Goal: Task Accomplishment & Management: Use online tool/utility

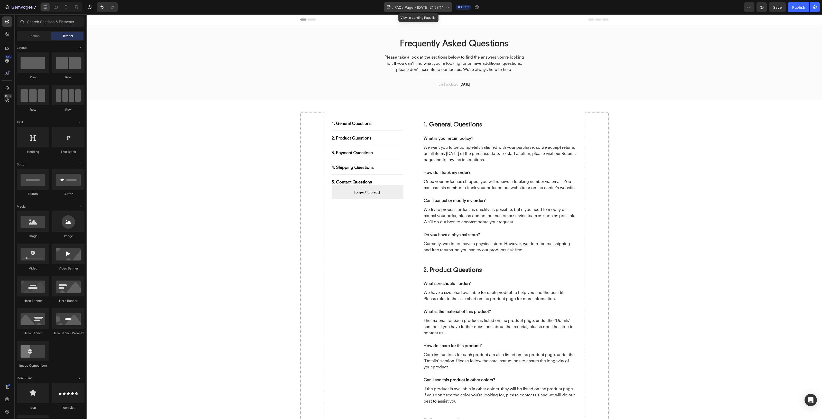
click at [442, 6] on span "FAQs Page - [DATE] 21:58:14" at bounding box center [418, 7] width 49 height 5
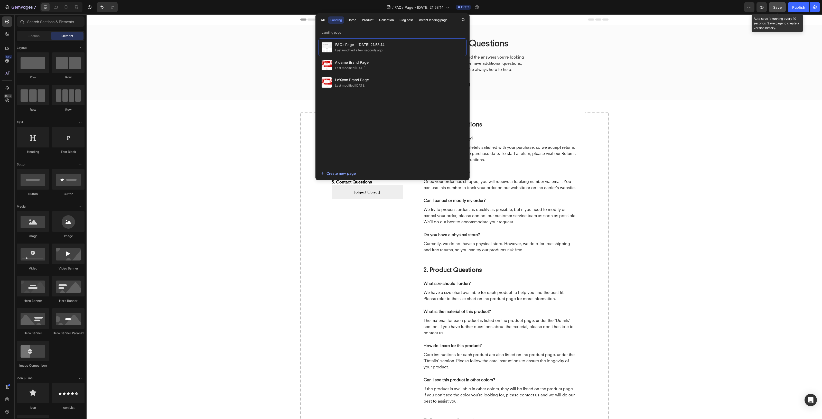
click at [774, 7] on span "Save" at bounding box center [777, 7] width 8 height 4
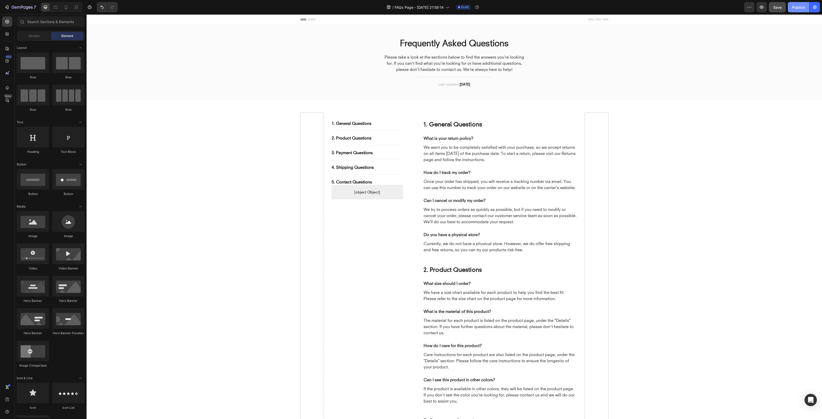
click at [799, 6] on div "Publish" at bounding box center [798, 7] width 13 height 5
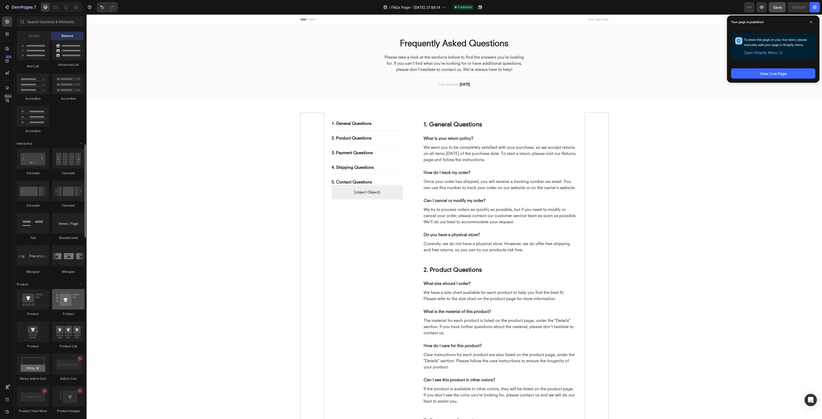
scroll to position [449, 0]
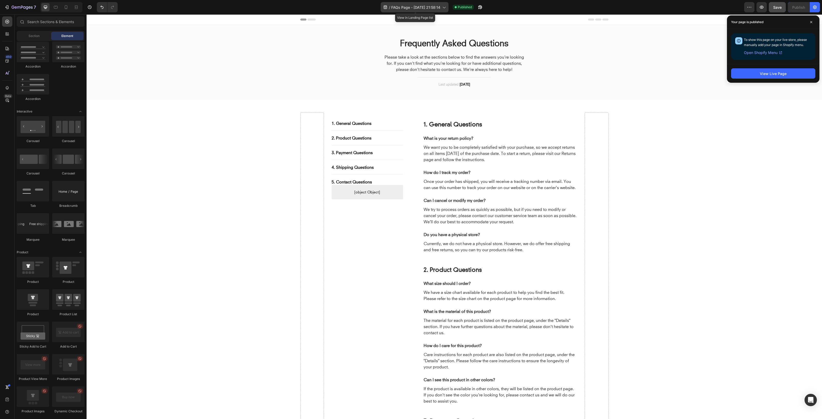
click at [436, 7] on span "FAQs Page - [DATE] 21:58:14" at bounding box center [415, 7] width 49 height 5
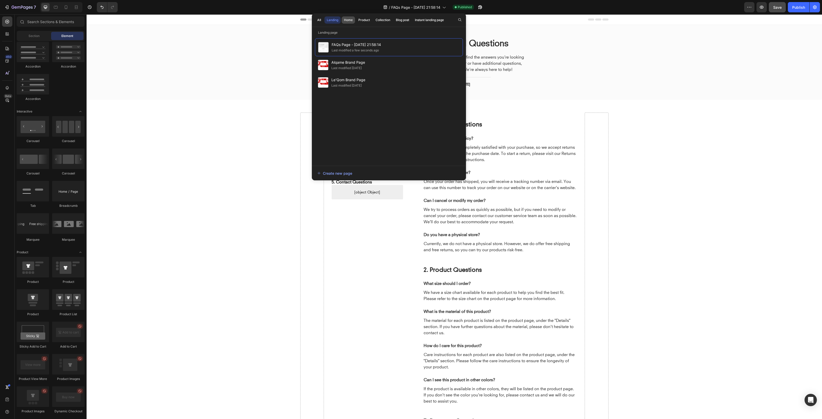
click at [348, 21] on div "Home" at bounding box center [348, 20] width 9 height 5
click at [346, 47] on span "Shopify Original Home Template" at bounding box center [358, 44] width 54 height 6
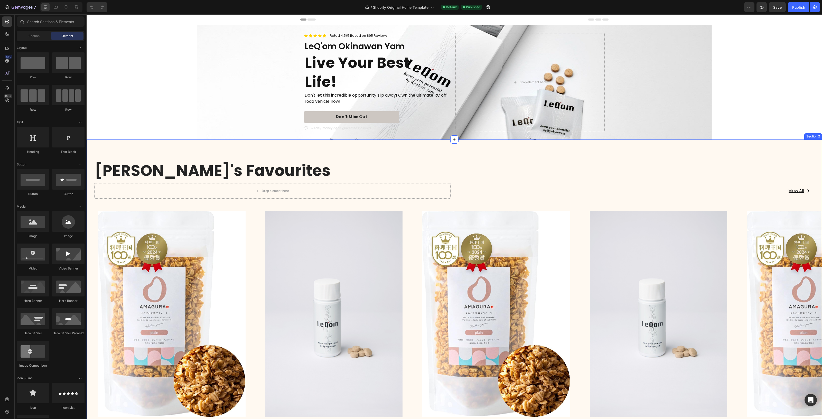
click at [699, 157] on div "Vernon's Favourites Heading Drop element here View All Button Row Row Product I…" at bounding box center [454, 318] width 735 height 358
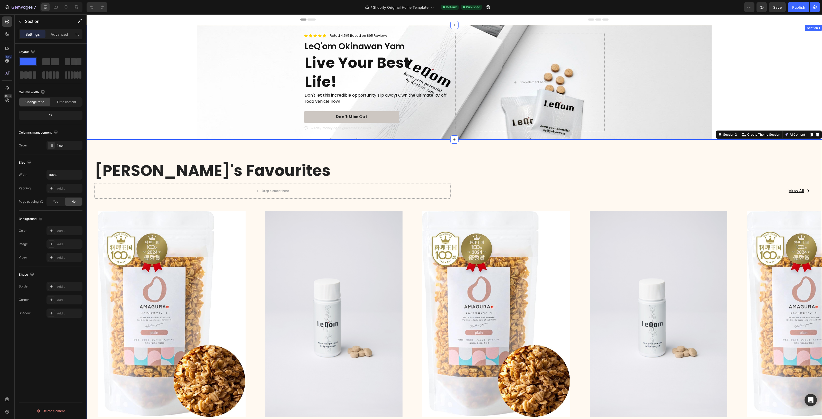
click at [749, 90] on div "Icon Icon Icon Icon Icon Icon List Rated 4.5/5 Based on 895 Reviews Text Block …" at bounding box center [454, 82] width 735 height 115
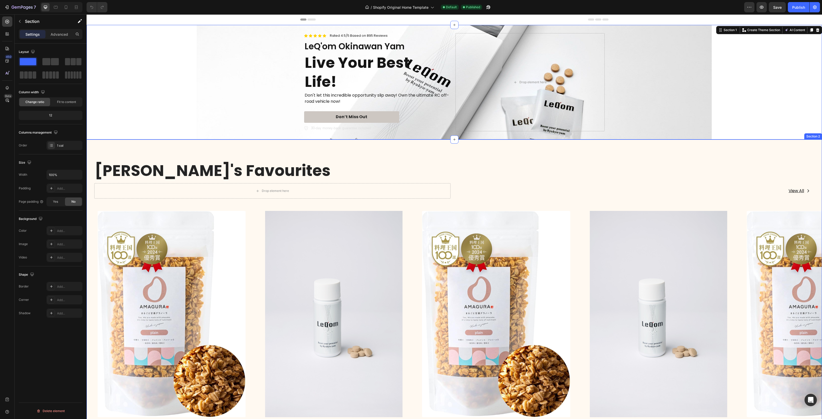
click at [750, 152] on div "Vernon's Favourites Heading Drop element here View All Button Row Row Product I…" at bounding box center [454, 318] width 735 height 358
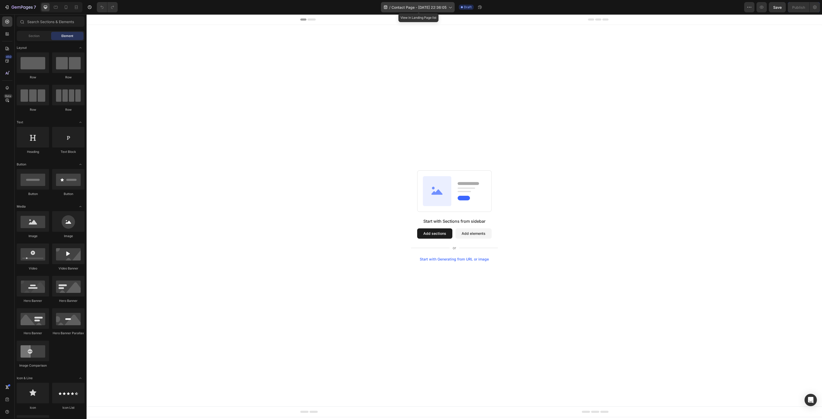
click at [432, 7] on span "Contact Page - Aug 26, 22:36:05" at bounding box center [418, 7] width 55 height 5
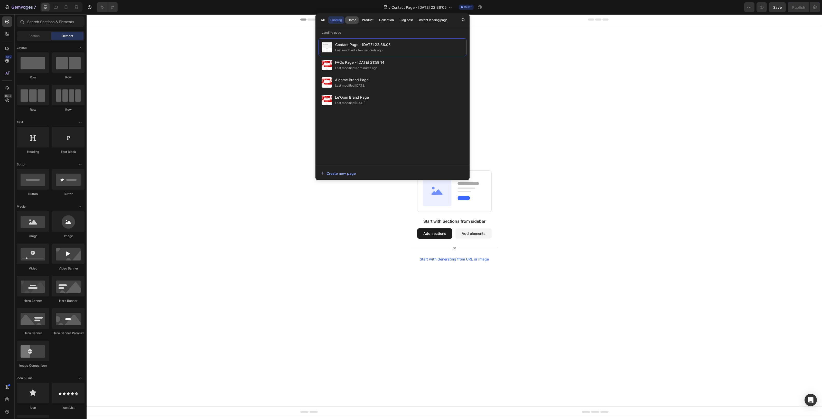
click at [350, 18] on div "Home" at bounding box center [351, 20] width 9 height 5
click at [370, 46] on span "Shopify Original Home Template" at bounding box center [362, 44] width 54 height 6
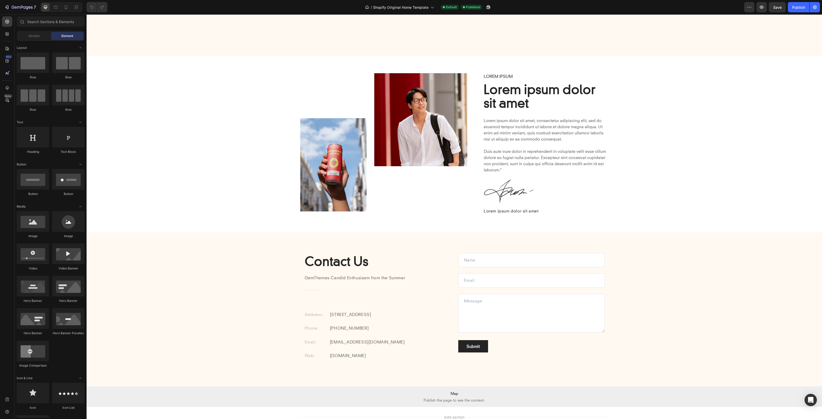
scroll to position [910, 0]
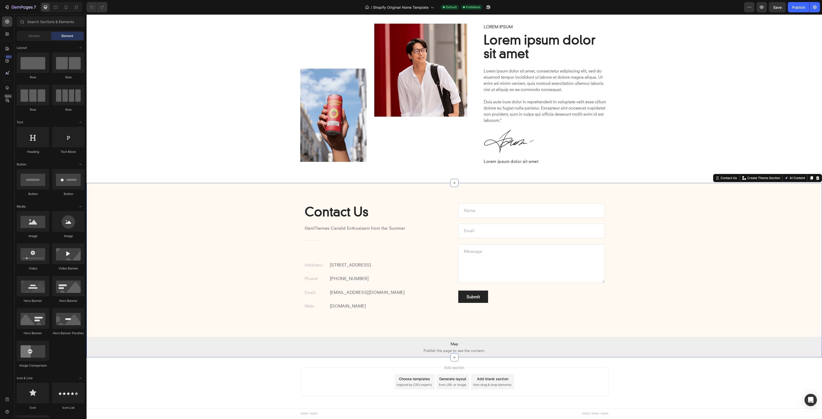
click at [660, 215] on div "Contact Us Heading GemThemes Candid Enthusiasm from the Summer Text block Title…" at bounding box center [454, 280] width 735 height 154
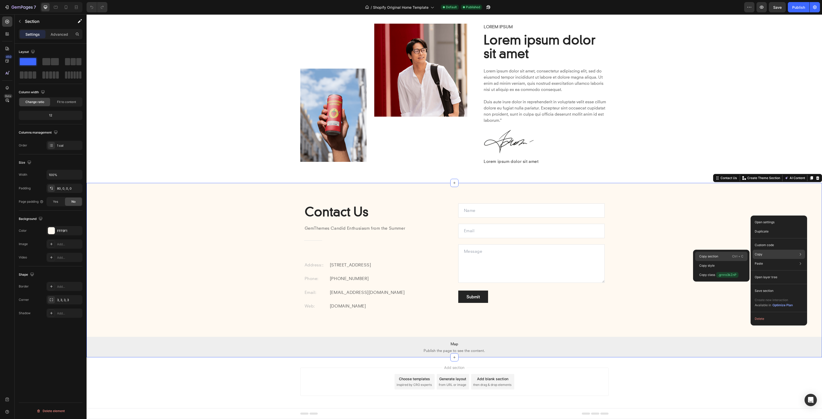
click at [714, 258] on p "Copy section" at bounding box center [708, 256] width 19 height 5
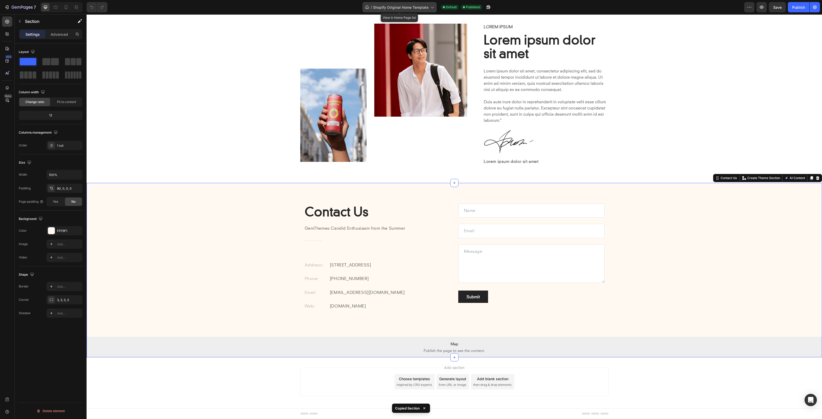
click at [421, 6] on span "Shopify Original Home Template" at bounding box center [400, 7] width 55 height 5
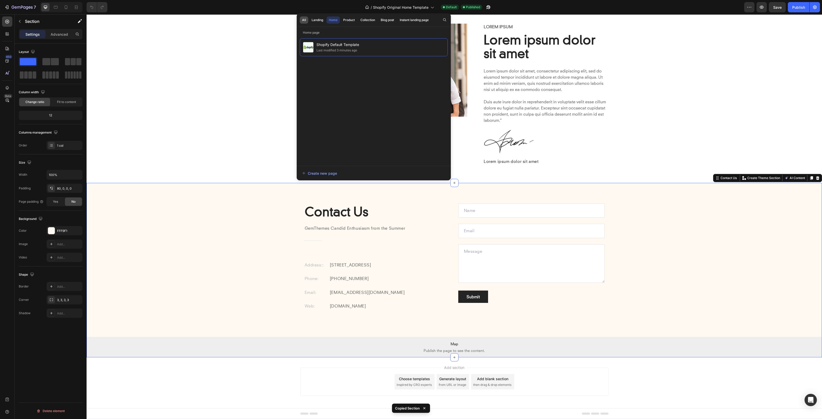
click at [304, 20] on div "All" at bounding box center [304, 20] width 4 height 5
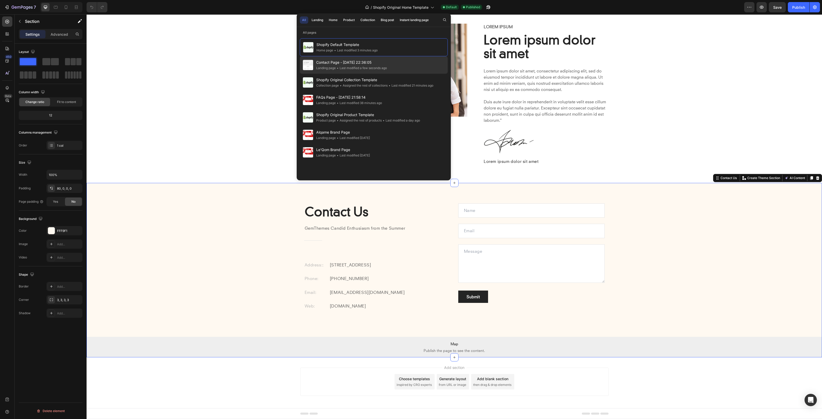
click at [372, 64] on span "Contact Page - [DATE] 22:36:05" at bounding box center [351, 62] width 71 height 6
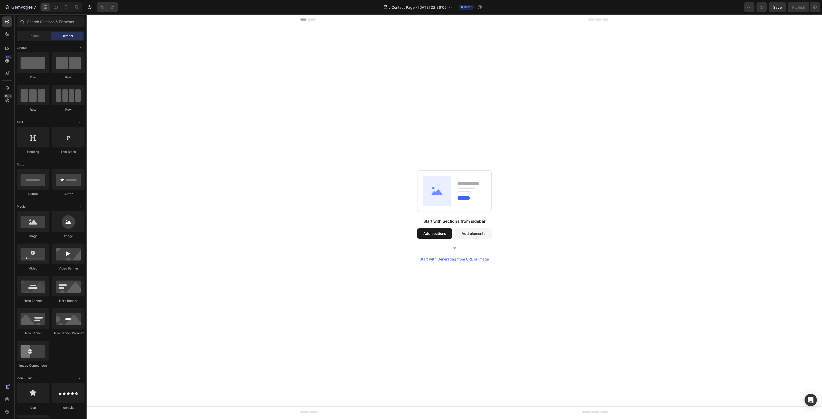
click at [361, 146] on div "Start with Sections from sidebar Add sections Add elements Start with Generatin…" at bounding box center [454, 215] width 735 height 381
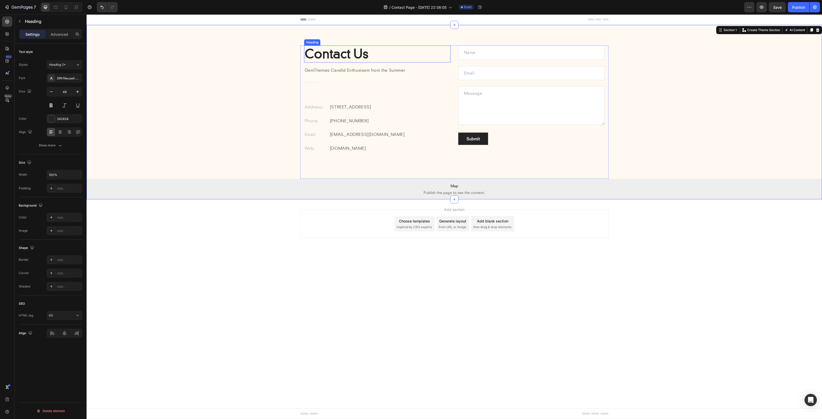
click at [329, 52] on p "Contact Us" at bounding box center [377, 54] width 145 height 16
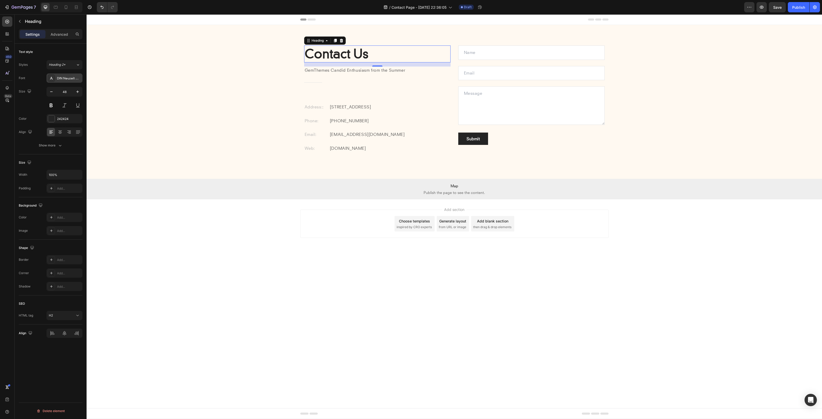
click at [68, 77] on div "DIN Neuzeit Grotesk" at bounding box center [69, 78] width 24 height 5
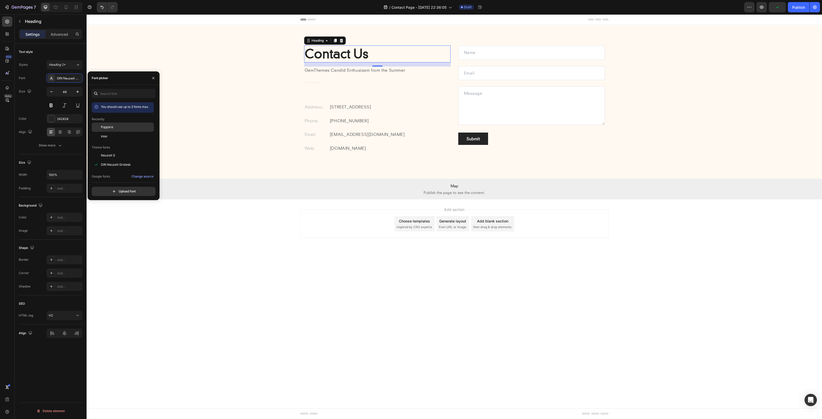
click at [130, 128] on div "Poppins" at bounding box center [127, 127] width 52 height 5
click at [324, 68] on p "GemThemes Candid Enthusiasm from the Summer" at bounding box center [377, 70] width 145 height 7
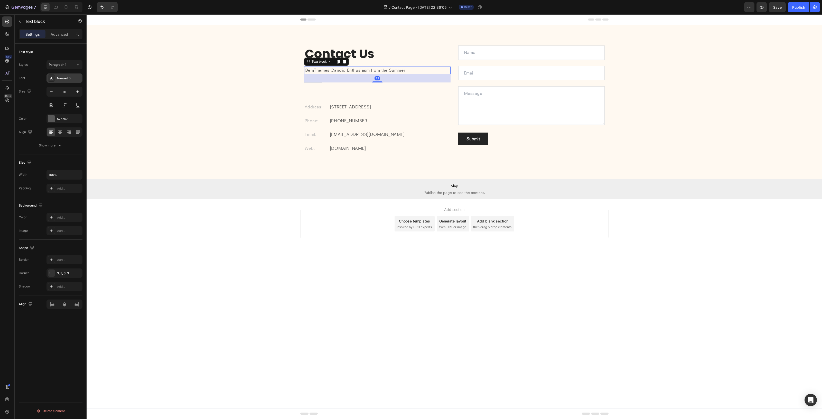
click at [67, 77] on div "Neuzeit S" at bounding box center [69, 78] width 24 height 5
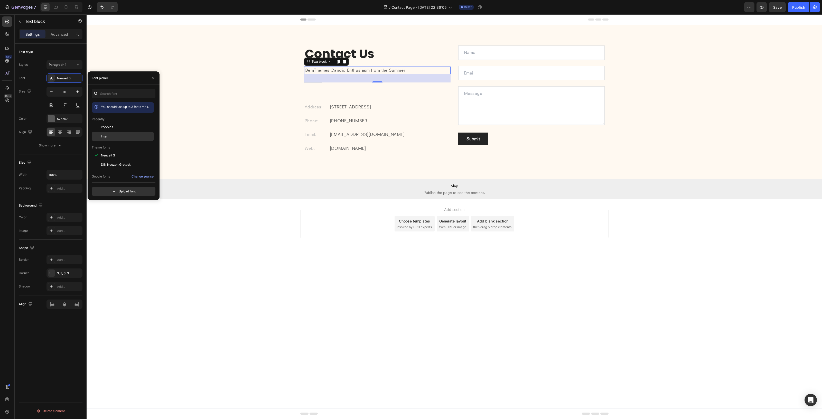
click at [106, 137] on span "Inter" at bounding box center [104, 136] width 7 height 5
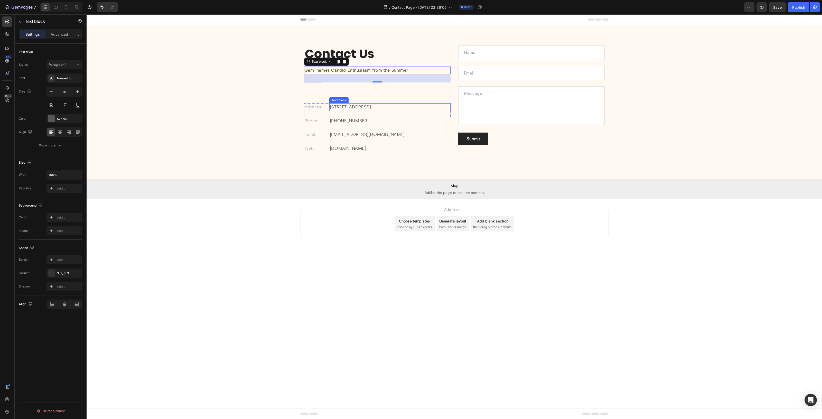
click at [361, 106] on p "Eight Avenue 487, London" at bounding box center [390, 107] width 120 height 7
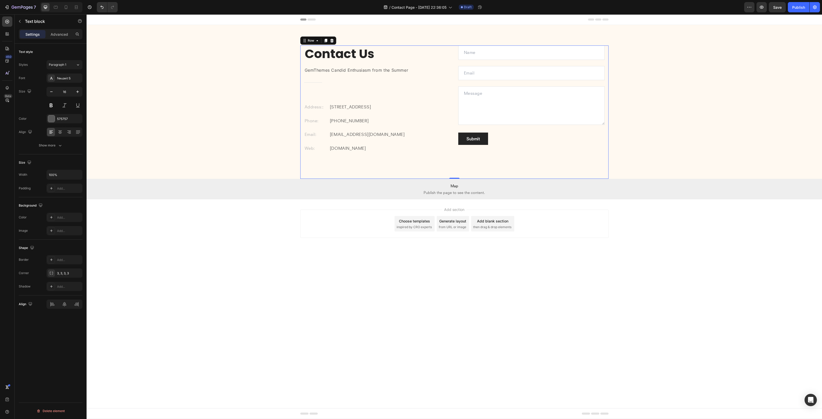
click at [328, 87] on div "Contact Us Heading GemThemes Candid Enthusiasm from the Summer Text block Title…" at bounding box center [377, 101] width 146 height 113
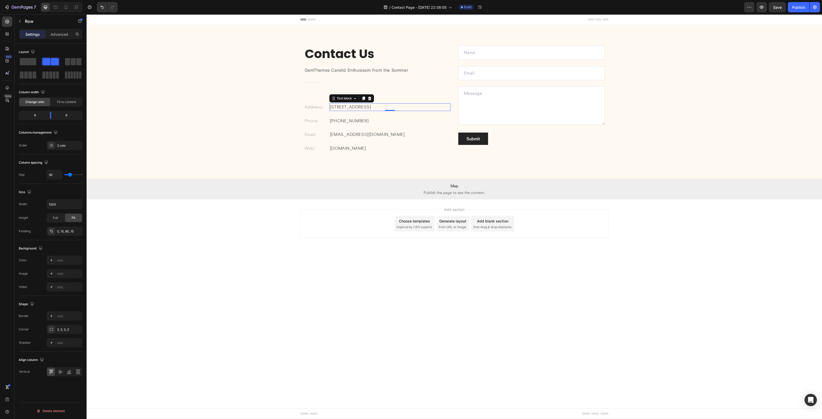
click at [334, 110] on p "Eight Avenue 487, London" at bounding box center [390, 107] width 120 height 7
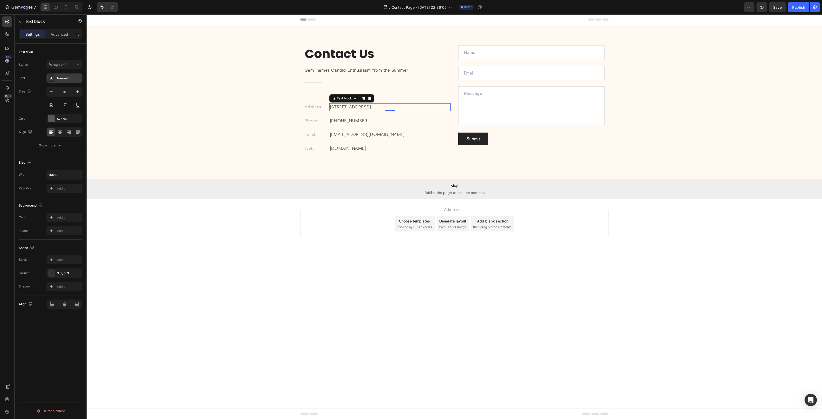
click at [59, 78] on div "Neuzeit S" at bounding box center [69, 78] width 24 height 5
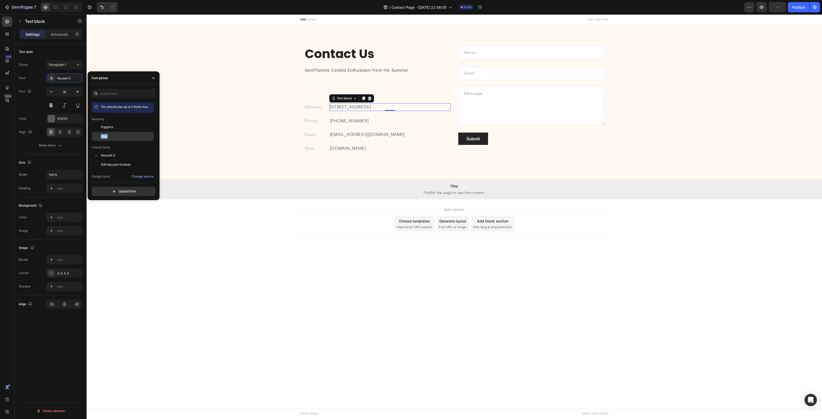
drag, startPoint x: 113, startPoint y: 129, endPoint x: 113, endPoint y: 134, distance: 5.1
click at [113, 134] on div "Inter" at bounding box center [127, 136] width 52 height 5
click at [349, 120] on p "+012 345 6789 0000" at bounding box center [390, 121] width 120 height 7
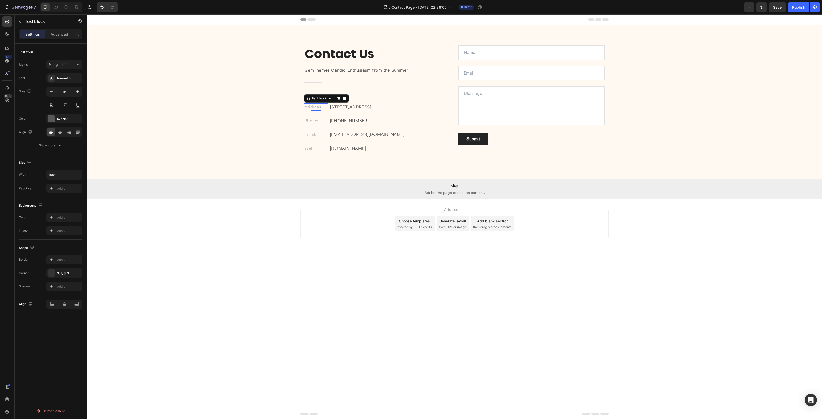
click at [310, 107] on p "Address::" at bounding box center [316, 107] width 23 height 7
click at [63, 78] on div "Neuzeit S" at bounding box center [69, 78] width 24 height 5
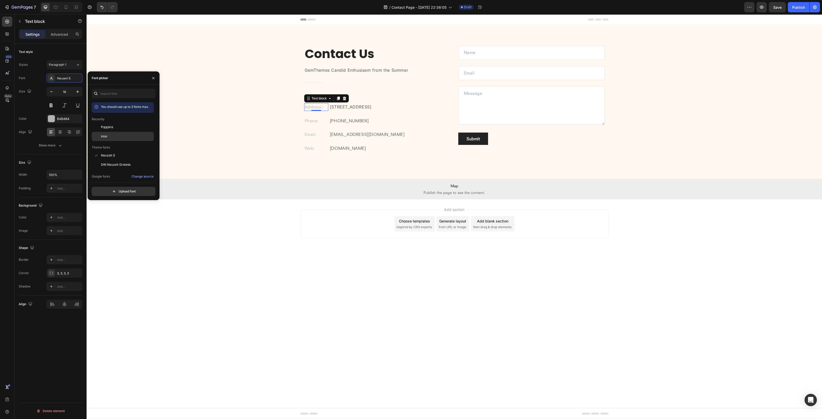
click at [112, 135] on div "Inter" at bounding box center [127, 136] width 52 height 5
click at [313, 119] on p "Phone:" at bounding box center [316, 121] width 23 height 7
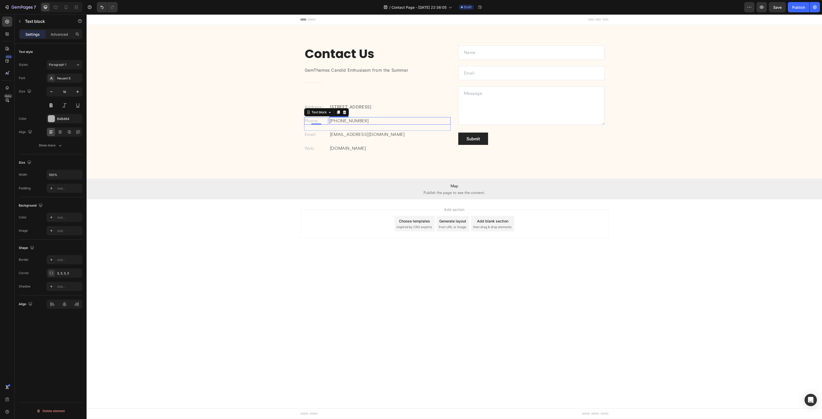
click at [346, 121] on p "+012 345 6789 0000" at bounding box center [390, 121] width 120 height 7
click at [321, 128] on div "Phone: Text block +012 345 6789 0000 Text block 0 Row" at bounding box center [377, 124] width 146 height 14
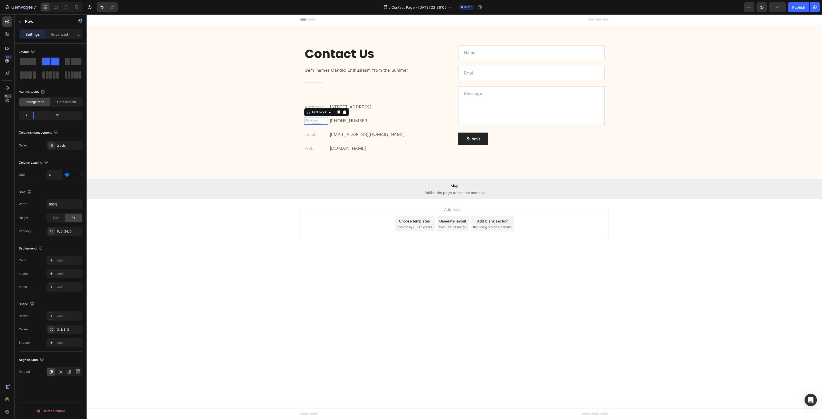
click at [324, 121] on p "Phone:" at bounding box center [316, 121] width 23 height 7
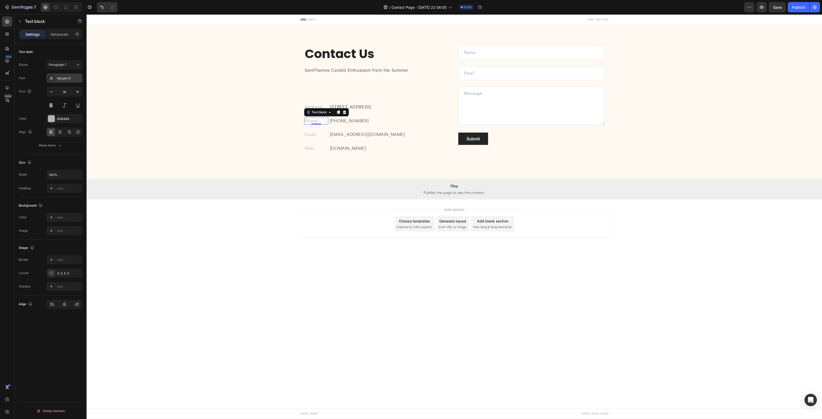
click at [70, 82] on div "Neuzeit S" at bounding box center [64, 77] width 36 height 9
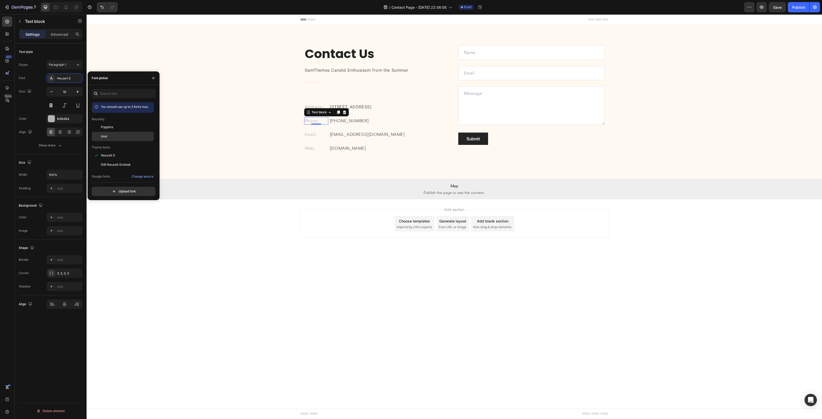
click at [125, 137] on div "Inter" at bounding box center [127, 136] width 52 height 5
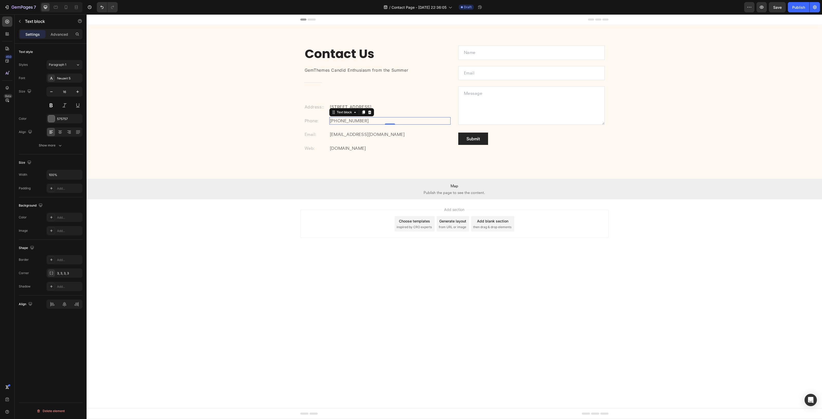
click at [340, 123] on p "+012 345 6789 0000" at bounding box center [390, 121] width 120 height 7
click at [70, 80] on div "Neuzeit S" at bounding box center [69, 78] width 24 height 5
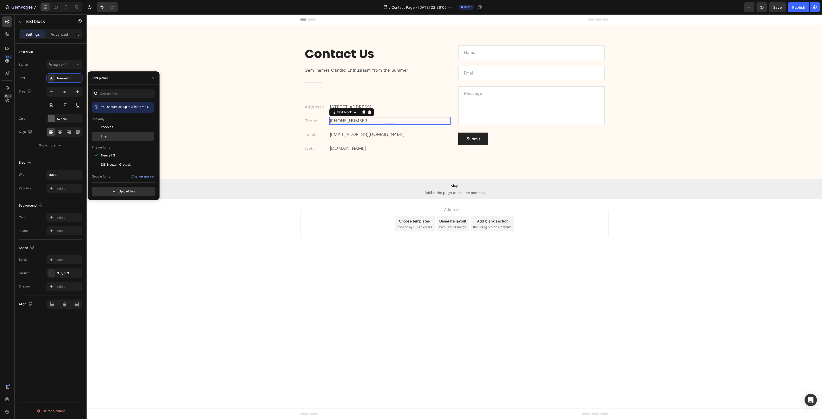
click at [113, 190] on div "Inter" at bounding box center [123, 194] width 62 height 9
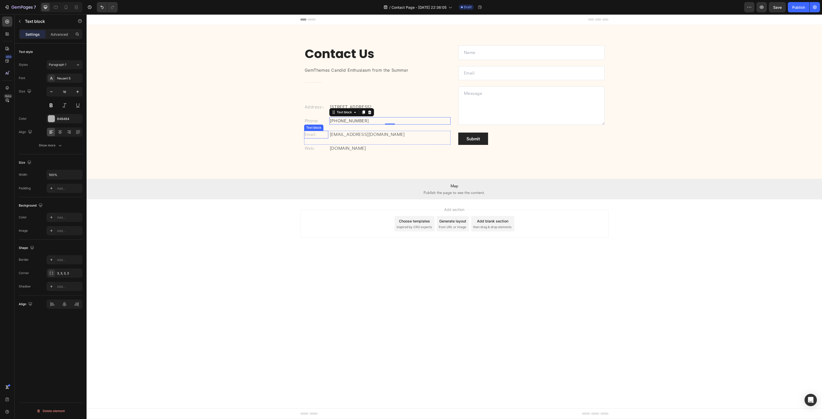
click at [309, 135] on p "Email:" at bounding box center [316, 134] width 23 height 7
click at [62, 78] on div "Neuzeit S" at bounding box center [69, 78] width 24 height 5
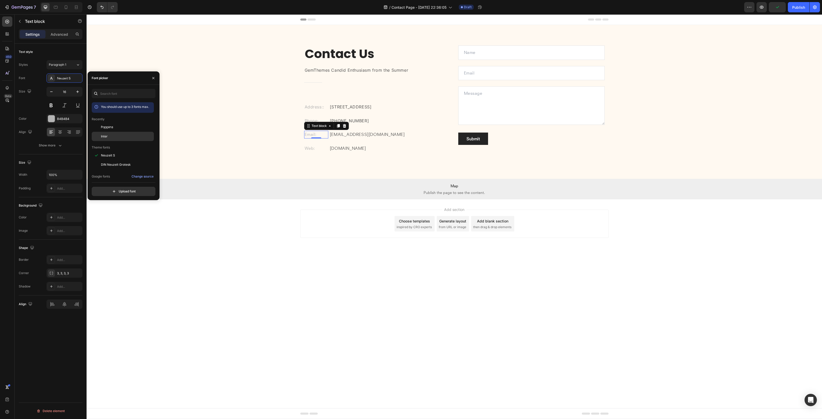
click at [117, 134] on div "Inter" at bounding box center [127, 136] width 52 height 5
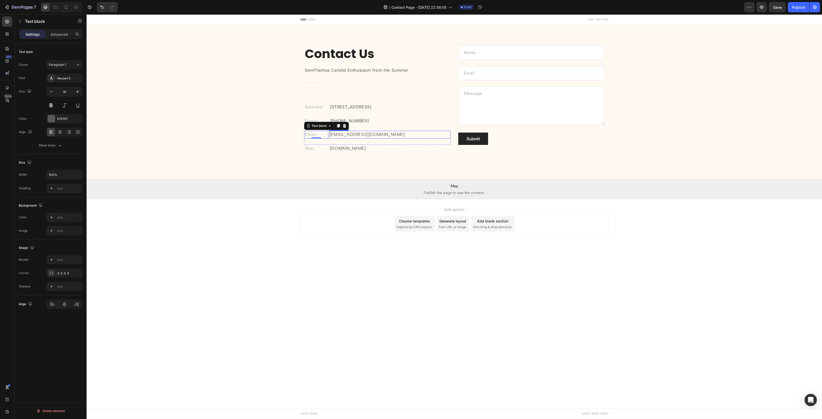
click at [349, 134] on p "gemthemes@gmail.com" at bounding box center [390, 134] width 120 height 7
click at [65, 79] on div "Neuzeit S" at bounding box center [69, 78] width 24 height 5
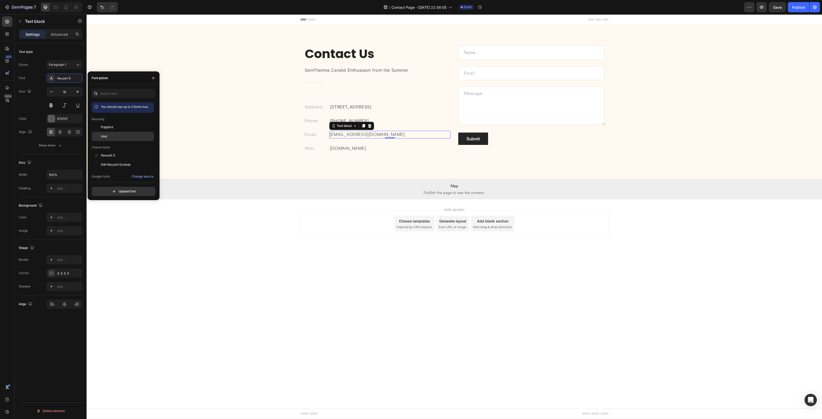
click at [113, 139] on div "Inter" at bounding box center [127, 136] width 52 height 5
click at [314, 148] on p "Web:" at bounding box center [316, 148] width 23 height 7
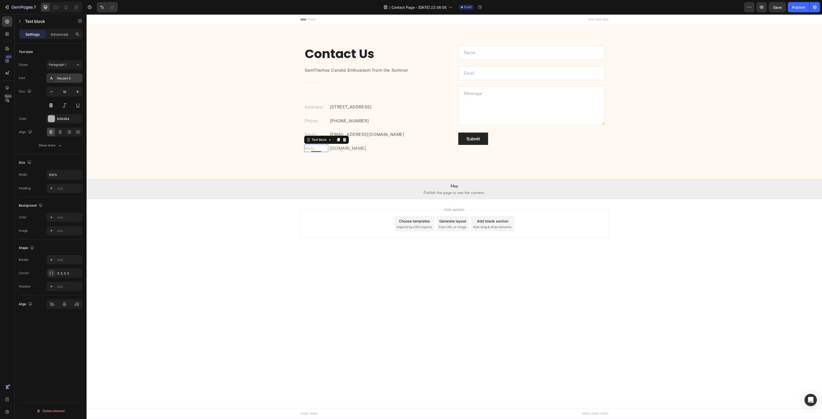
click at [65, 75] on div "Neuzeit S" at bounding box center [64, 77] width 36 height 9
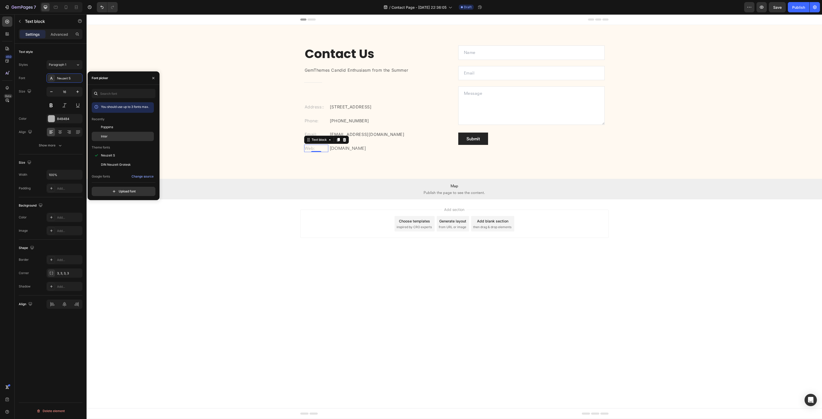
click at [112, 190] on div "Inter" at bounding box center [123, 194] width 62 height 9
click at [360, 146] on p "gemthemes.com" at bounding box center [390, 148] width 120 height 7
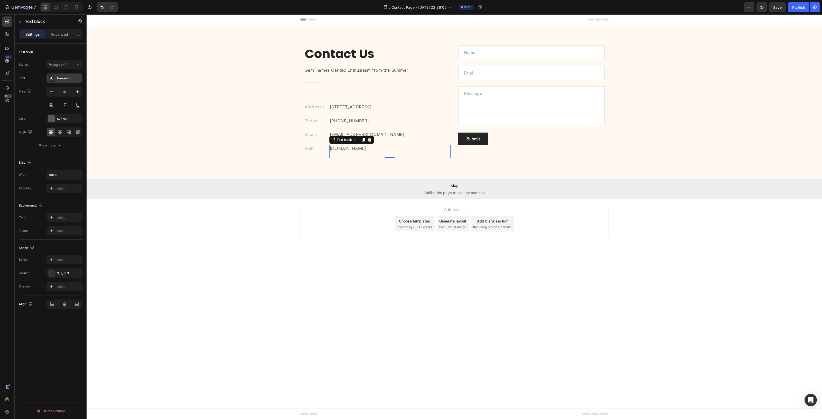
click at [64, 78] on div "Neuzeit S" at bounding box center [69, 78] width 24 height 5
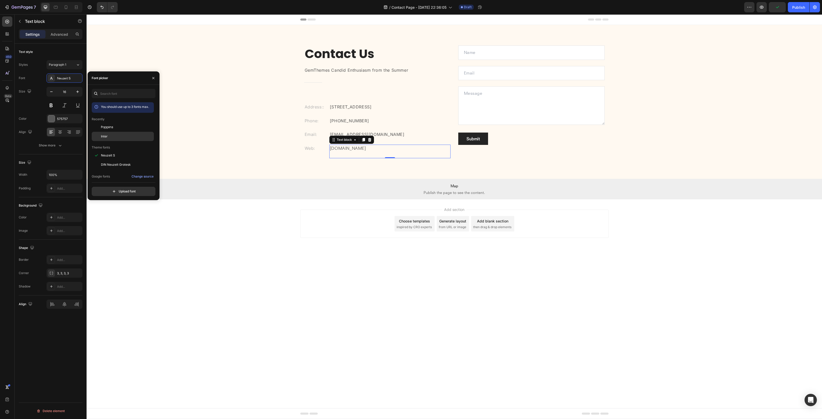
click at [104, 190] on div "Inter" at bounding box center [123, 194] width 62 height 9
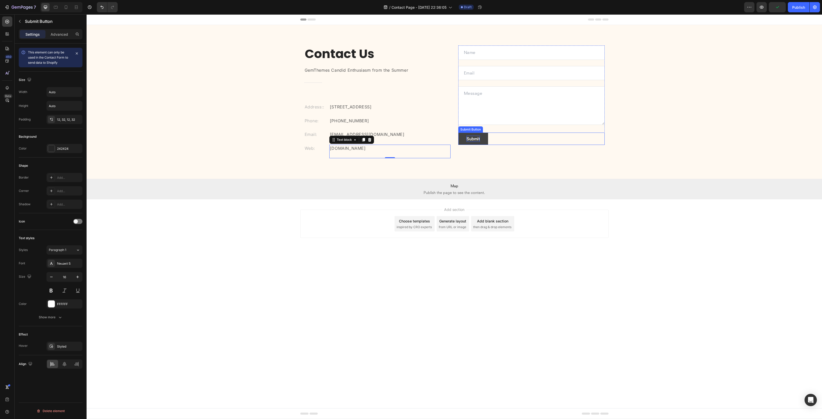
click at [469, 141] on div "Submit" at bounding box center [472, 139] width 13 height 6
click at [471, 138] on div "Submit" at bounding box center [472, 139] width 13 height 6
click at [469, 138] on p "Submit" at bounding box center [472, 139] width 13 height 6
drag, startPoint x: 382, startPoint y: 124, endPoint x: 67, endPoint y: 263, distance: 344.7
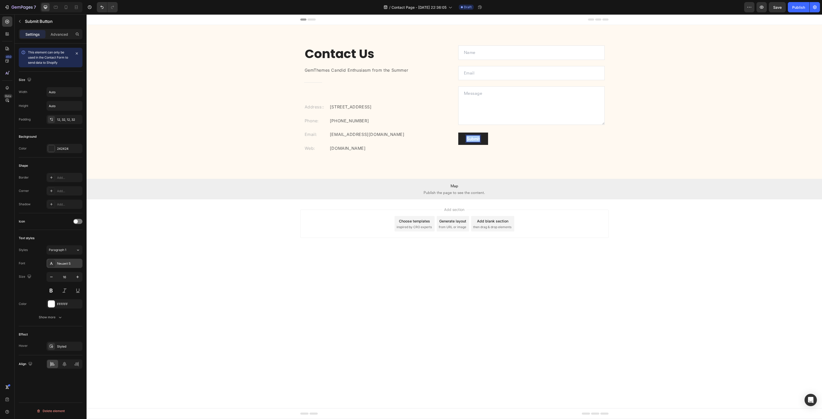
click at [67, 263] on div "Neuzeit S" at bounding box center [69, 263] width 24 height 5
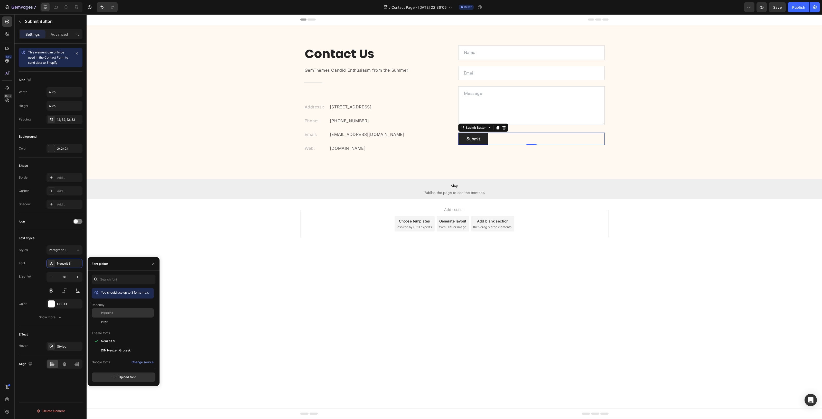
click at [121, 314] on div "Poppins" at bounding box center [127, 312] width 52 height 5
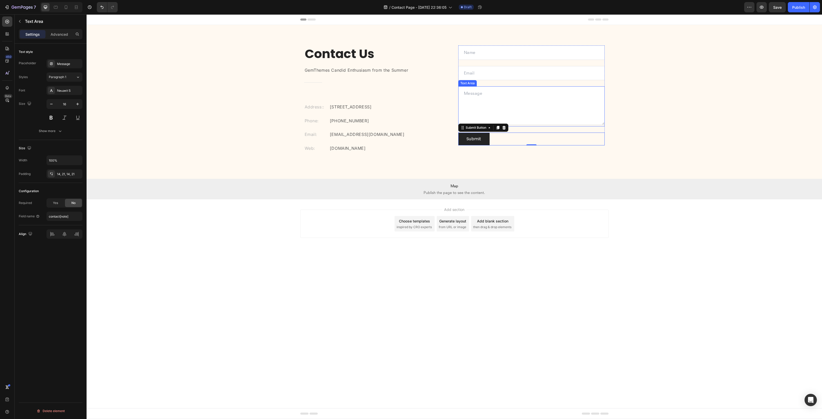
click at [558, 105] on textarea at bounding box center [531, 105] width 146 height 39
click at [65, 92] on div "Neuzeit S" at bounding box center [69, 90] width 24 height 5
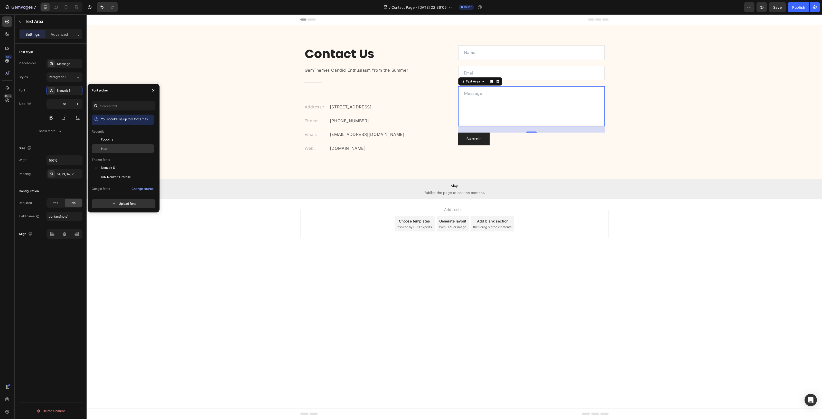
click at [130, 148] on div "Inter" at bounding box center [127, 148] width 52 height 5
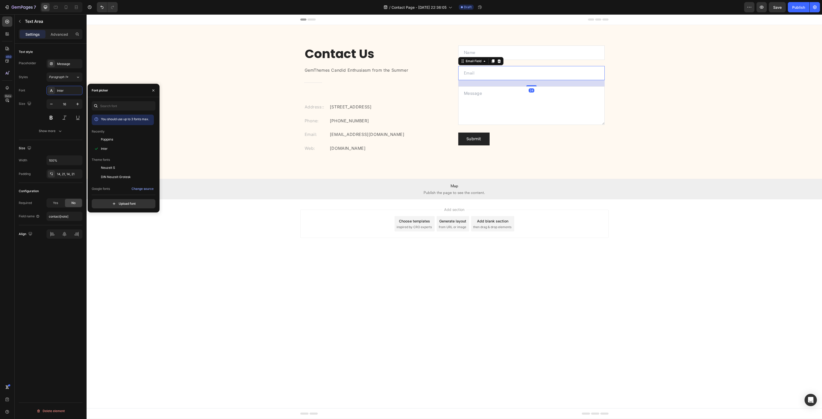
click at [520, 75] on input "email" at bounding box center [531, 73] width 146 height 14
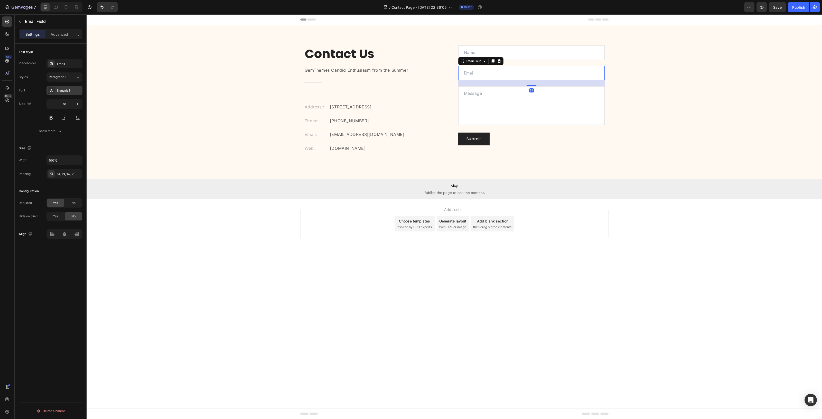
click at [67, 92] on div "Neuzeit S" at bounding box center [69, 90] width 24 height 5
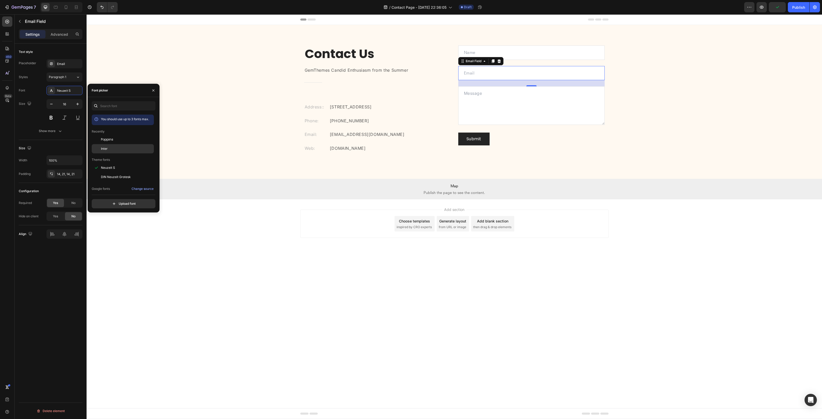
click at [121, 151] on div "Inter" at bounding box center [127, 148] width 52 height 5
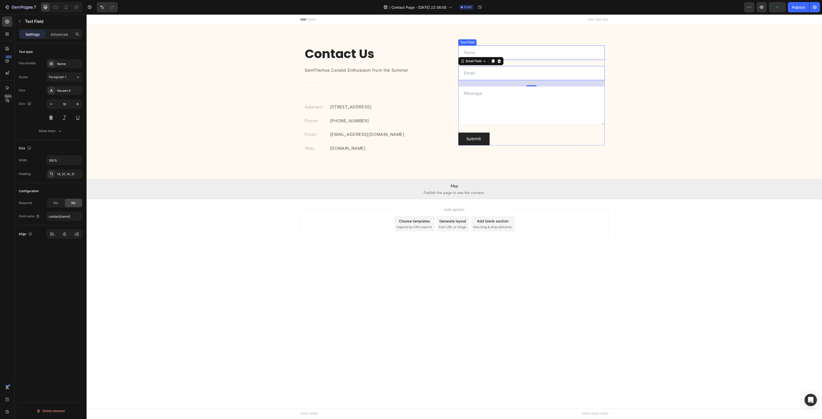
click at [561, 57] on input "text" at bounding box center [531, 52] width 146 height 14
click at [62, 88] on div "Neuzeit S" at bounding box center [69, 90] width 24 height 5
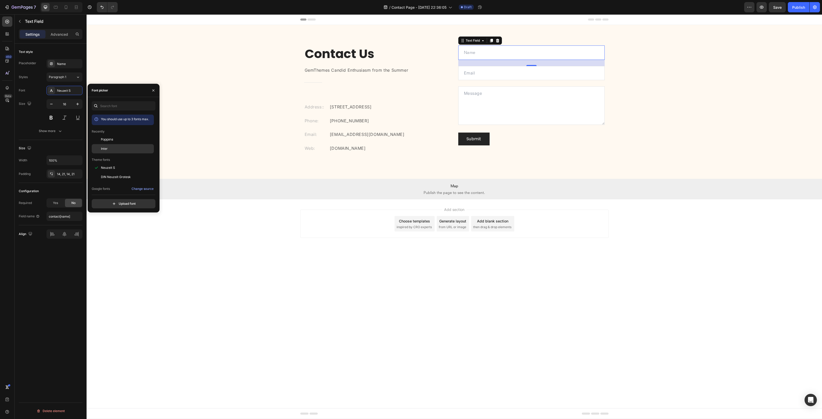
click at [116, 148] on div "Inter" at bounding box center [127, 148] width 52 height 5
click at [601, 241] on div "Add section Choose templates inspired by CRO experts Generate layout from URL o…" at bounding box center [454, 230] width 735 height 63
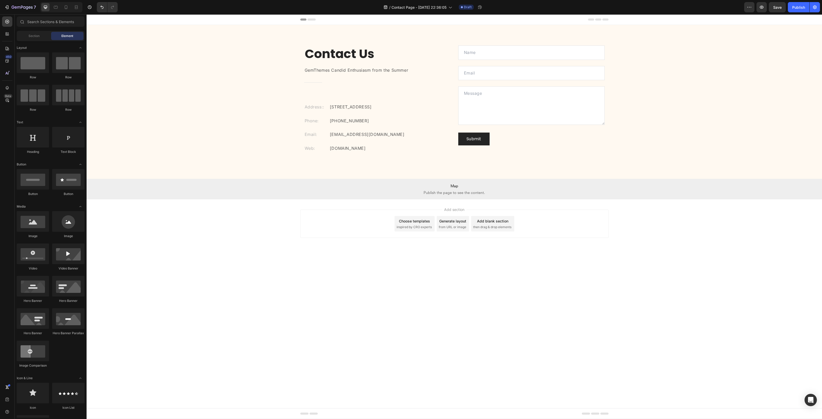
click at [338, 325] on body "Header Contact Us Heading GemThemes Candid Enthusiasm from the Summer Text bloc…" at bounding box center [454, 216] width 735 height 404
click at [779, 3] on button "Save" at bounding box center [777, 7] width 17 height 10
click at [796, 6] on div "Publish" at bounding box center [798, 7] width 13 height 5
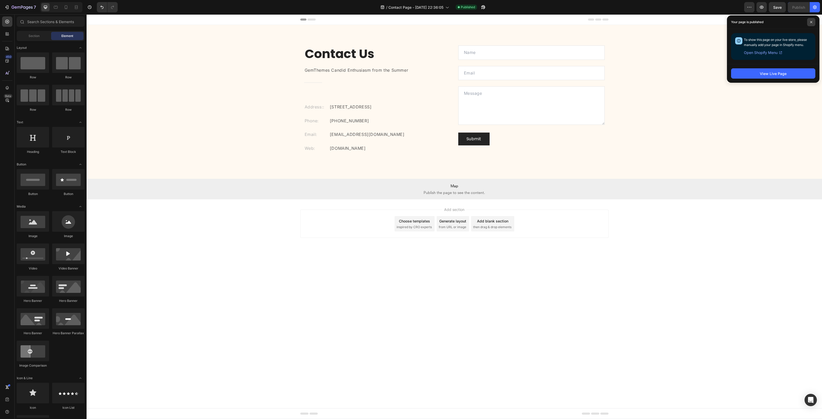
click at [811, 21] on icon at bounding box center [811, 22] width 3 height 3
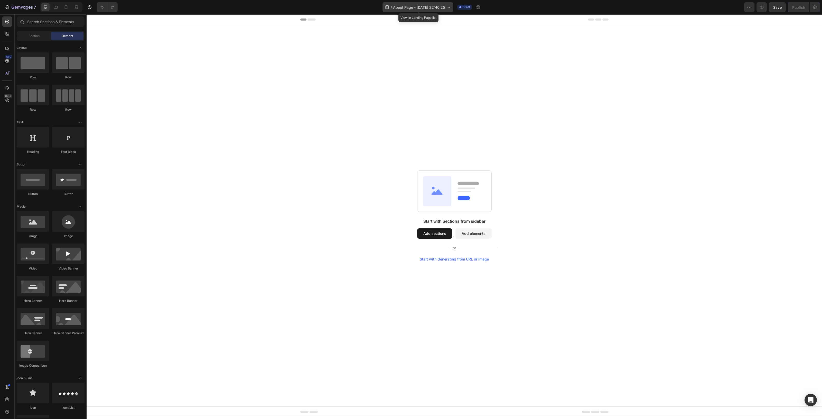
click at [436, 7] on span "About Page - [DATE] 22:40:25" at bounding box center [419, 7] width 52 height 5
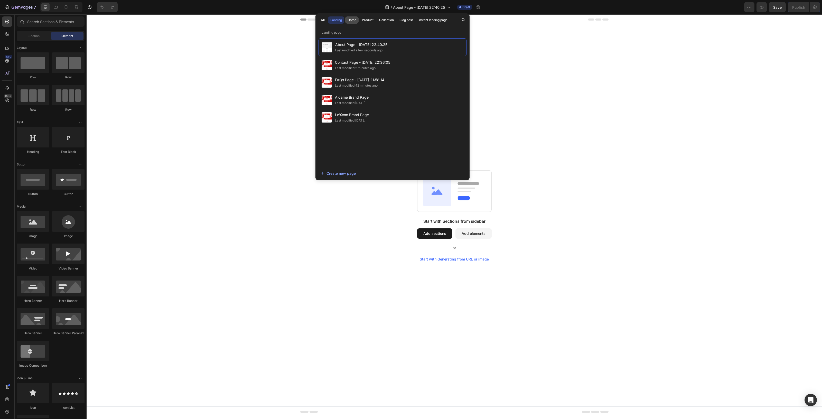
click at [359, 20] on button "Home" at bounding box center [367, 19] width 16 height 7
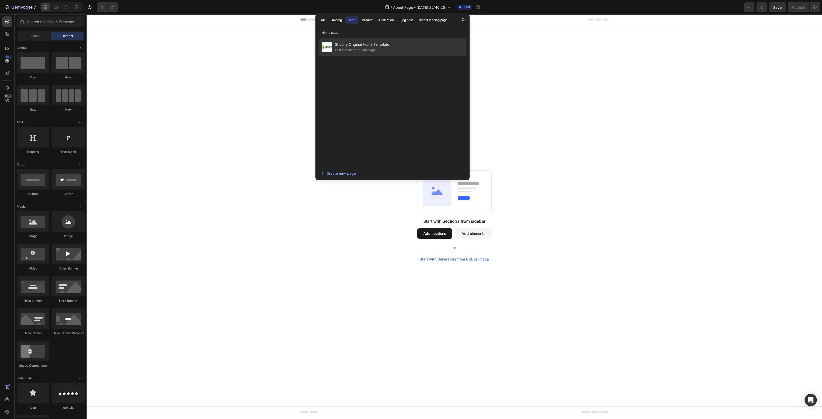
click at [362, 46] on span "Shopify Original Home Template" at bounding box center [362, 44] width 54 height 6
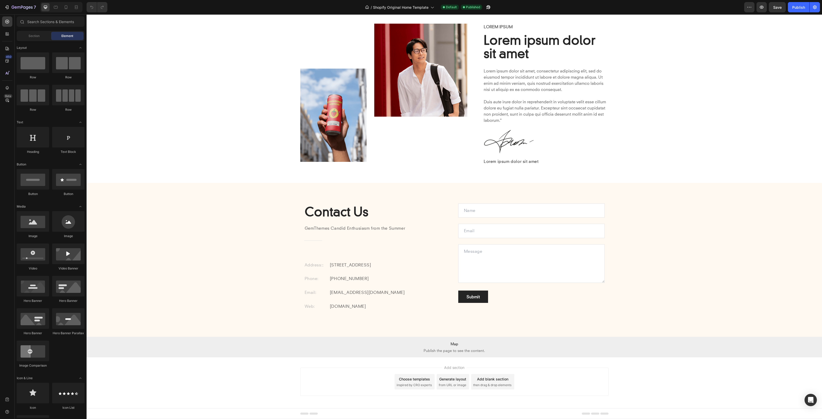
scroll to position [813, 0]
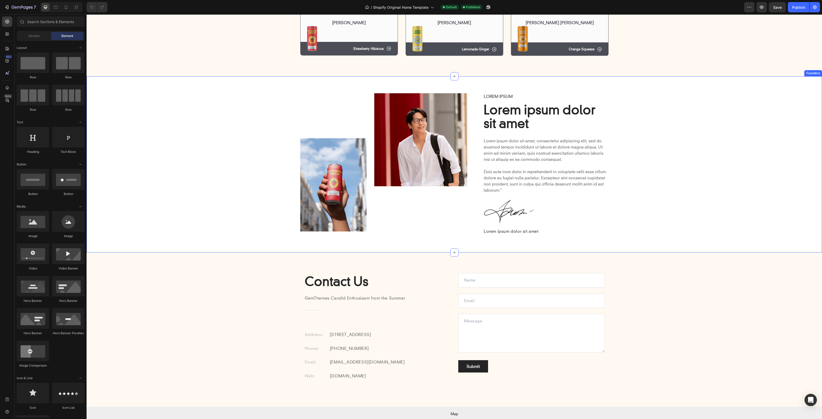
click at [653, 195] on div "Image Image Row Lorem ipsum Text Block Lorem ipsum dolor sit amet Heading Lorem…" at bounding box center [453, 168] width 727 height 150
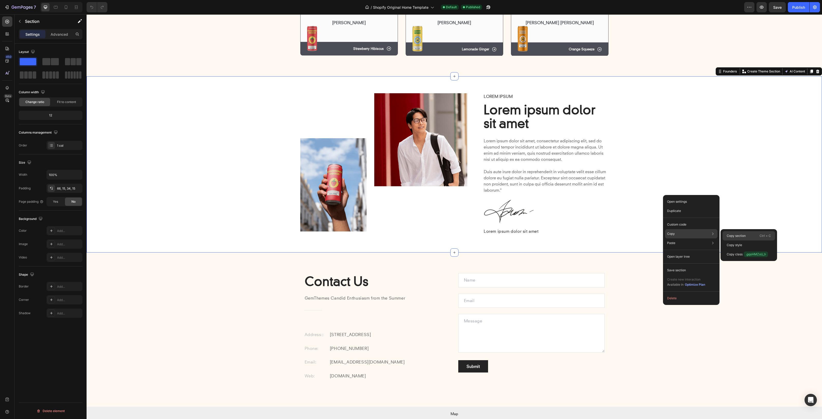
click at [734, 236] on p "Copy section" at bounding box center [735, 235] width 19 height 5
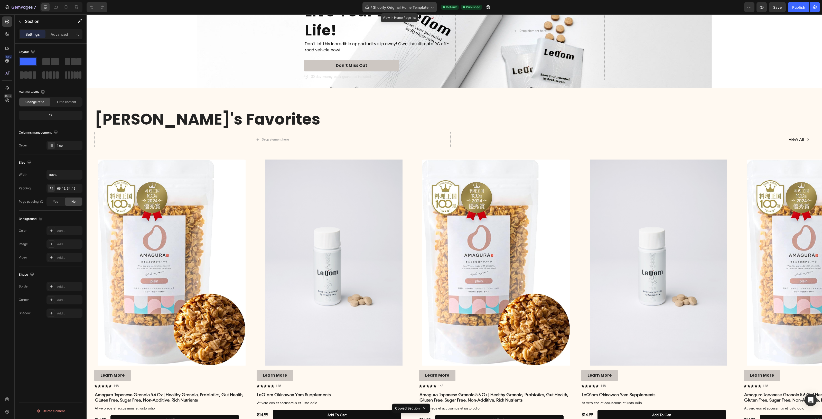
click at [430, 7] on icon at bounding box center [431, 7] width 5 height 5
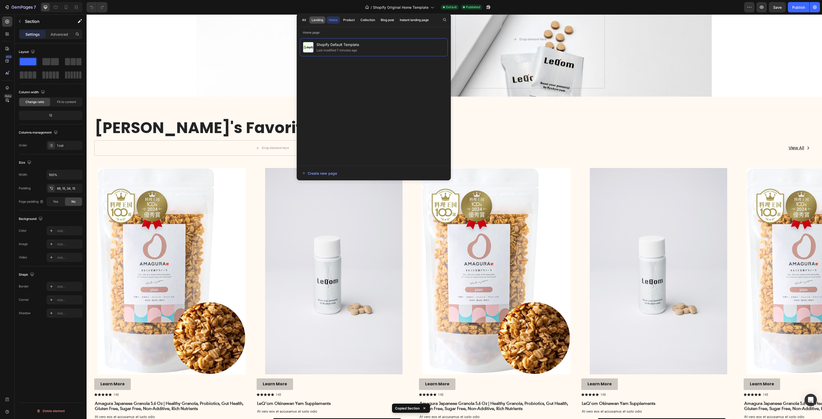
click at [315, 20] on div "Landing" at bounding box center [317, 20] width 12 height 5
click at [305, 20] on div "All" at bounding box center [304, 20] width 4 height 5
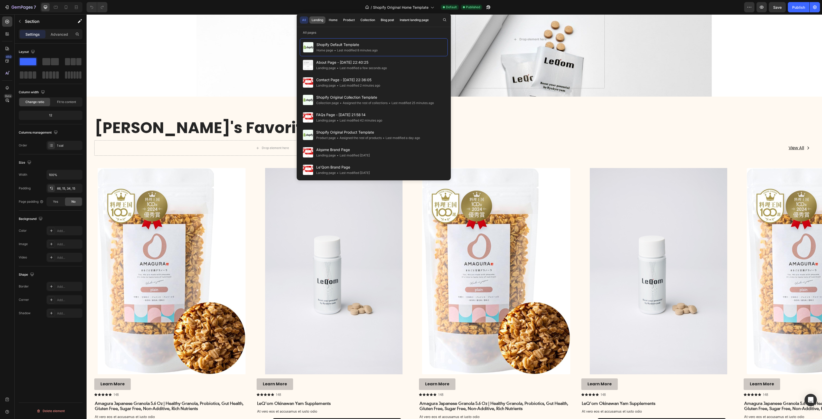
click at [311, 19] on div "Landing" at bounding box center [317, 20] width 12 height 5
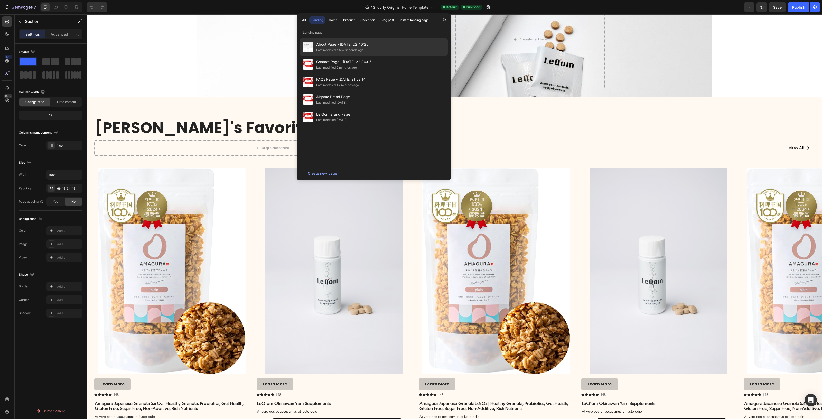
click at [334, 45] on span "About Page - [DATE] 22:40:25" at bounding box center [342, 44] width 52 height 6
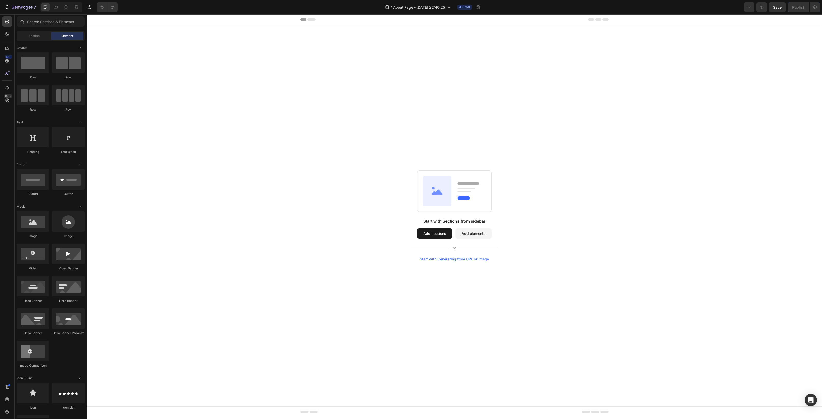
click at [596, 191] on div "Start with Sections from sidebar Add sections Add elements Start with Generatin…" at bounding box center [454, 215] width 698 height 91
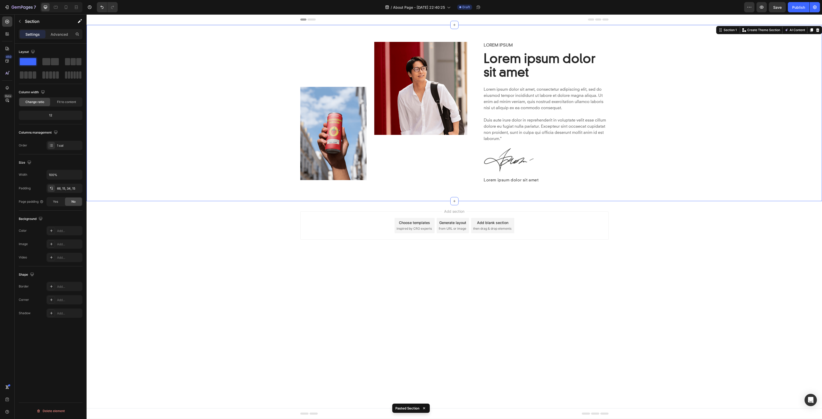
click at [640, 266] on body "Header Image Image Row Lorem ipsum Text Block Lorem ipsum dolor sit amet Headin…" at bounding box center [454, 216] width 735 height 404
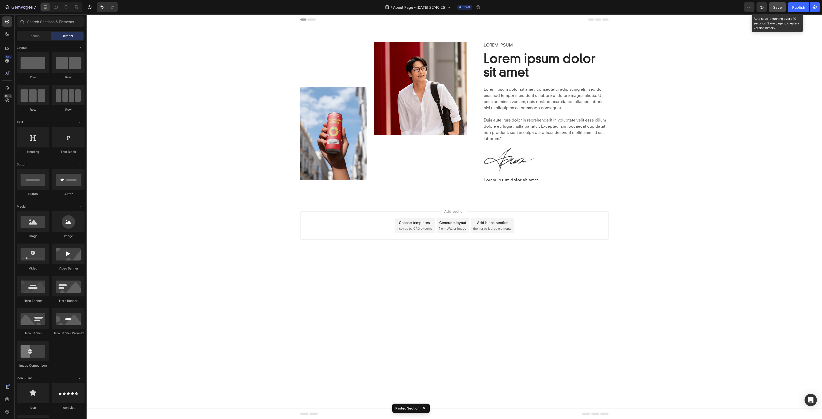
click at [782, 7] on button "Save" at bounding box center [777, 7] width 17 height 10
click at [801, 6] on div "Publish" at bounding box center [798, 7] width 13 height 5
